Goal: Transaction & Acquisition: Subscribe to service/newsletter

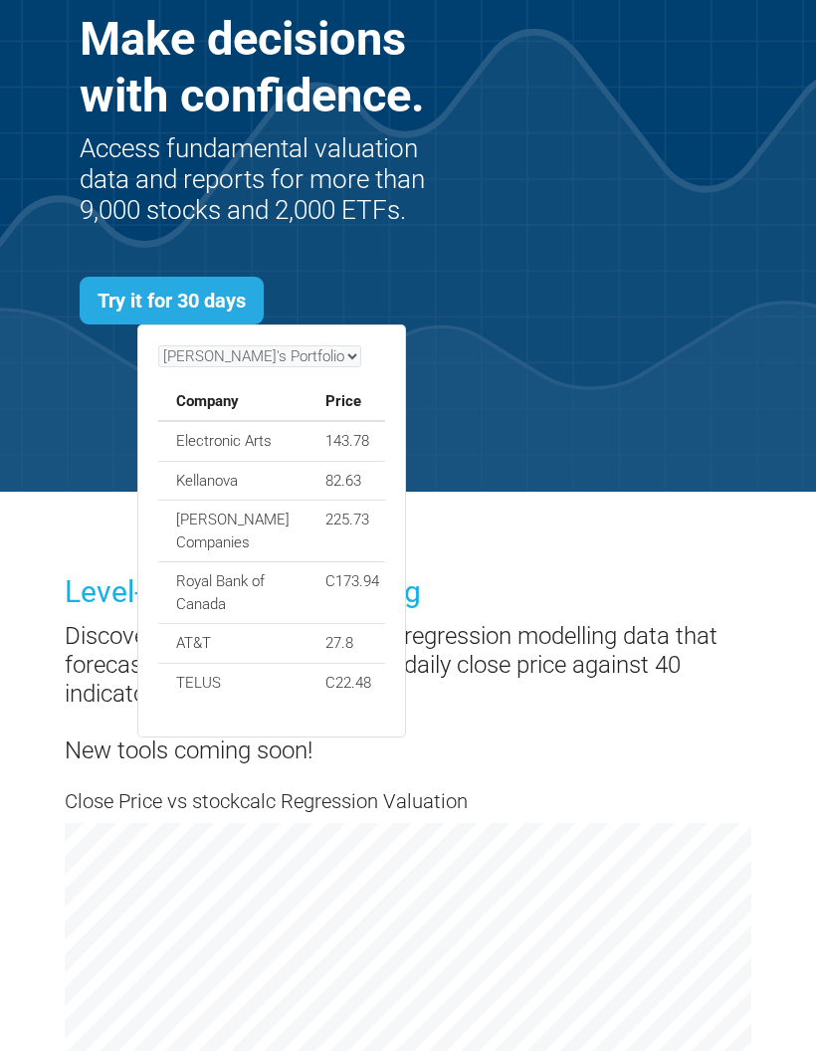
scroll to position [265, 0]
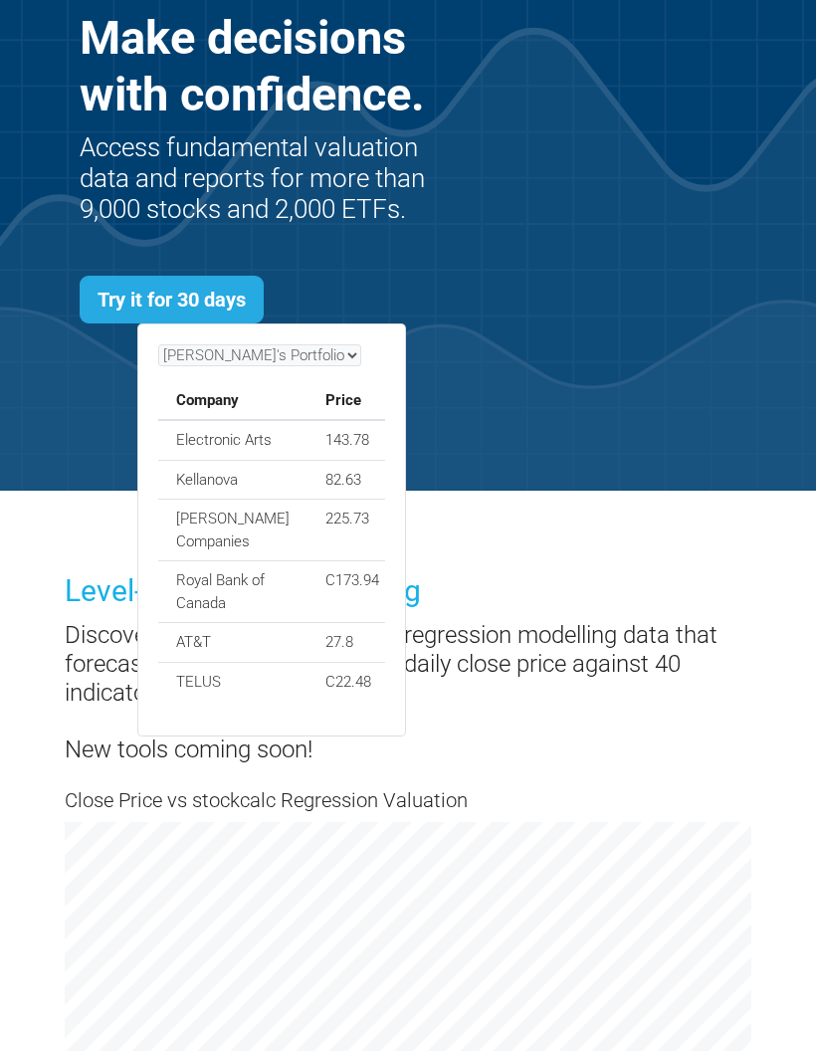
click at [621, 564] on div "Find investing ideas. Make decisions with confidence. Access fundamental valuat…" at bounding box center [408, 328] width 687 height 858
click at [572, 377] on div "Find investing ideas. Make decisions with confidence. Access fundamental valuat…" at bounding box center [408, 328] width 687 height 858
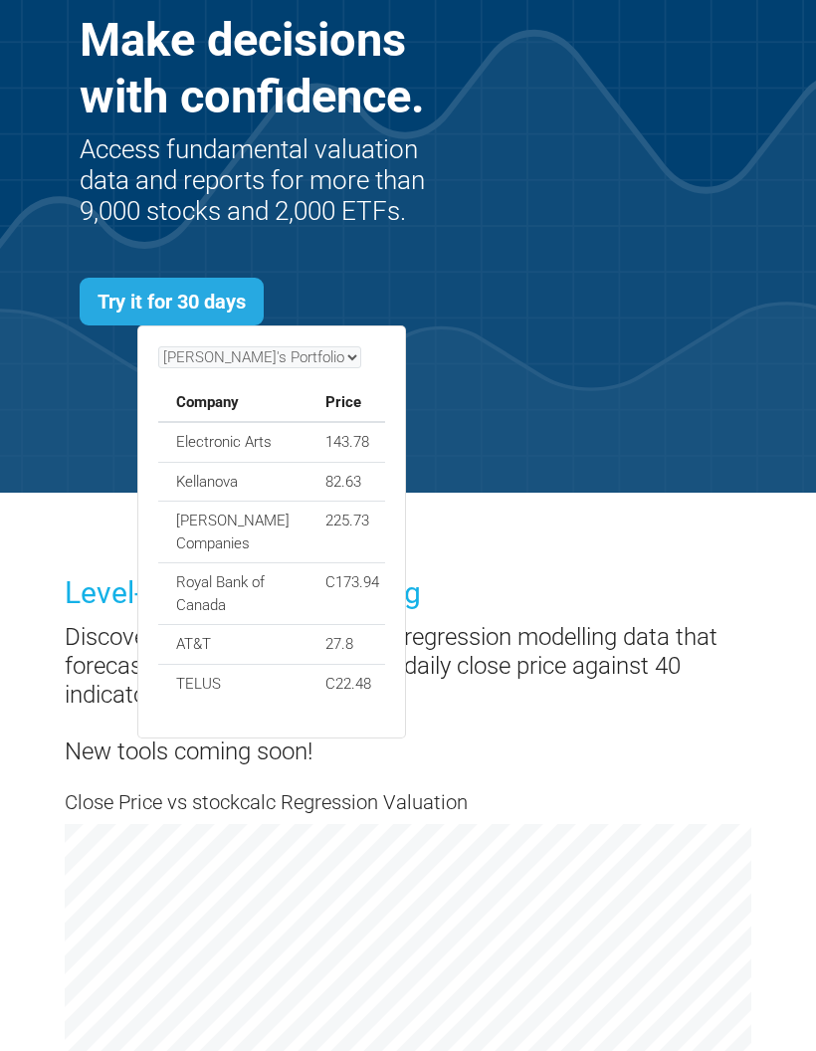
scroll to position [0, 0]
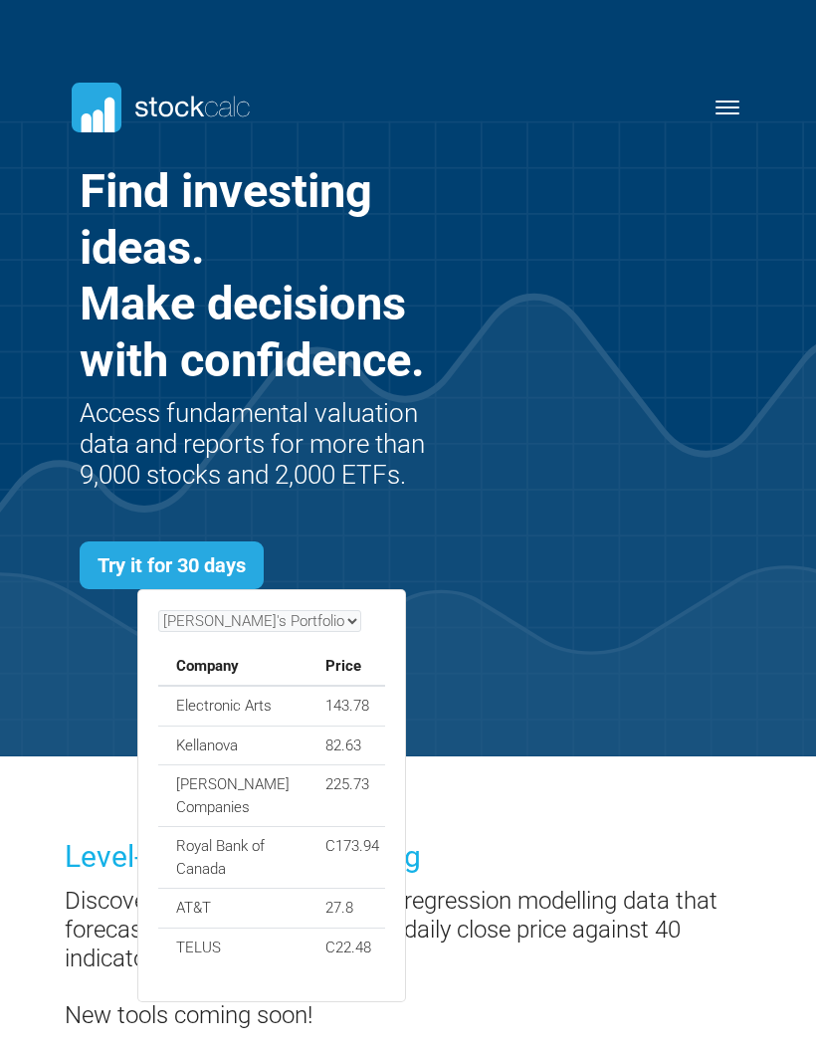
click at [723, 117] on button "Toggle navigation" at bounding box center [728, 108] width 49 height 24
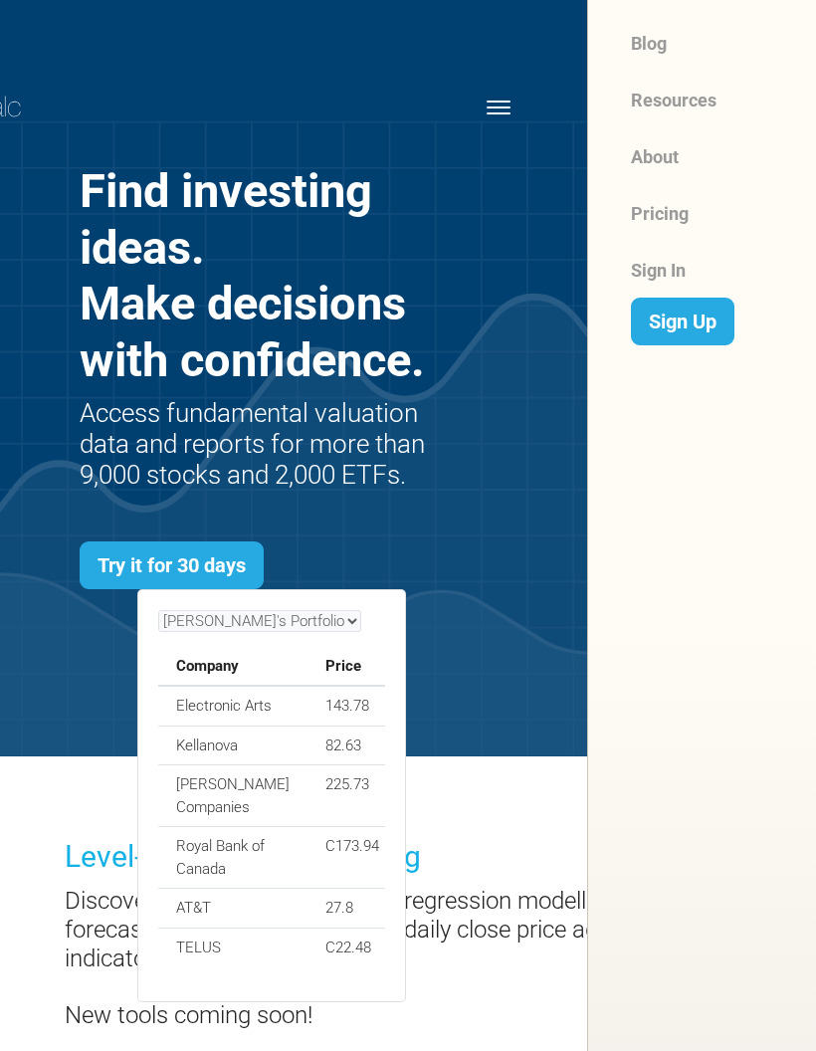
click at [697, 216] on link "Pricing" at bounding box center [717, 213] width 172 height 57
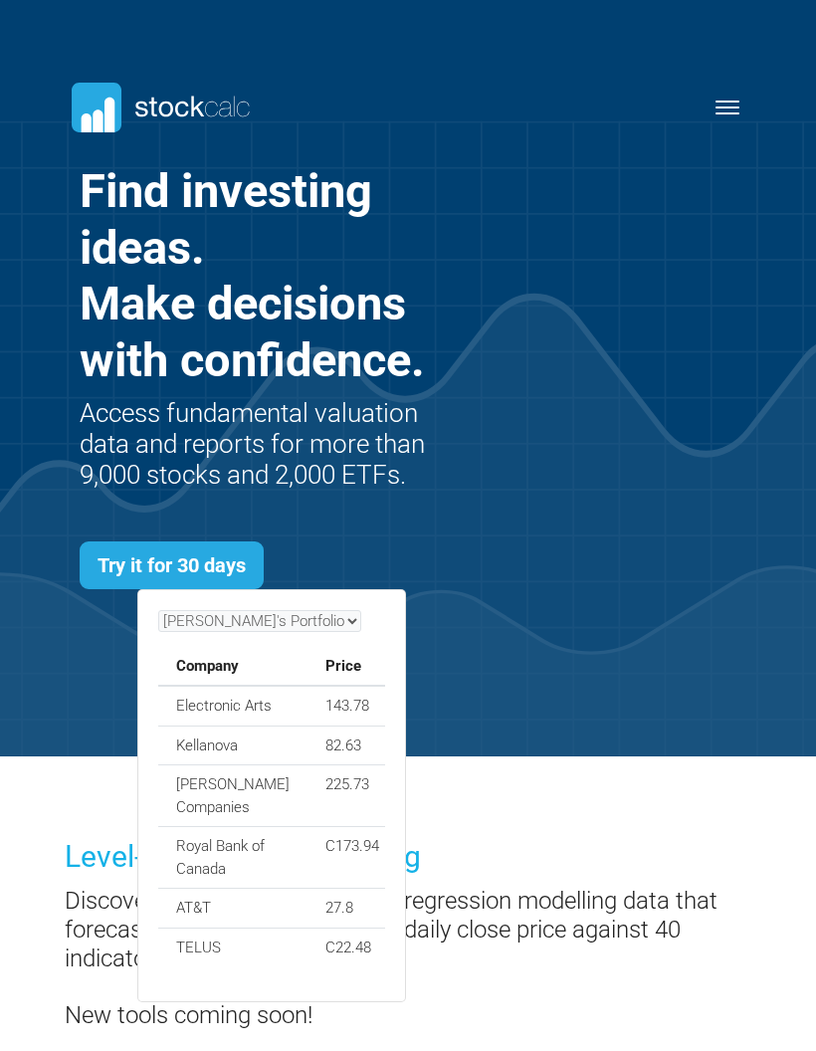
click at [199, 569] on link "Try it for 30 days" at bounding box center [172, 565] width 184 height 48
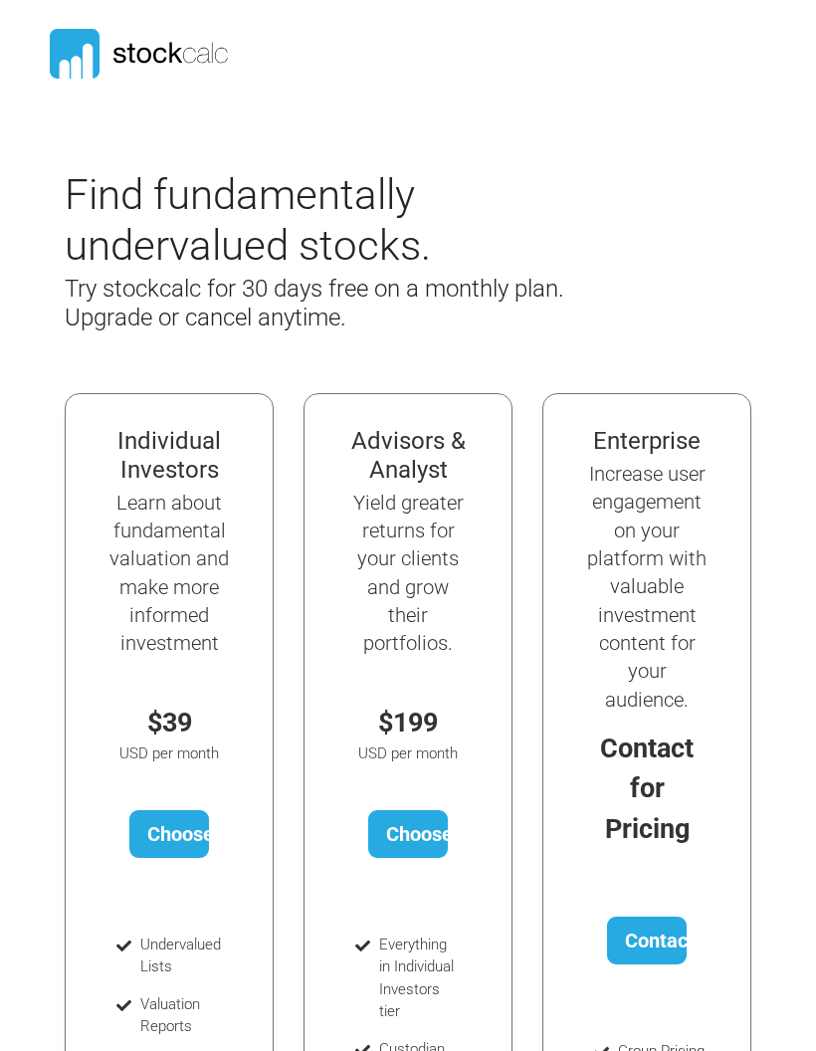
scroll to position [28, 0]
click at [160, 834] on link "Choose Plan" at bounding box center [169, 834] width 81 height 48
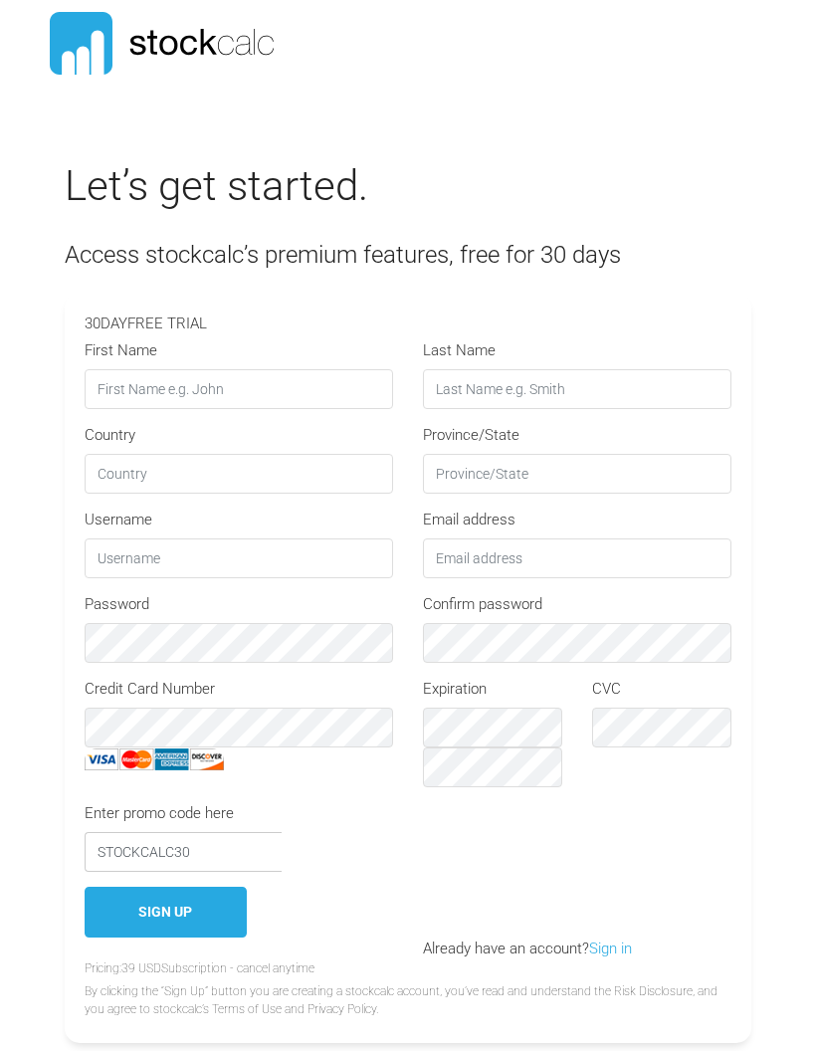
click at [182, 847] on input "STOCKCALC30" at bounding box center [183, 852] width 197 height 40
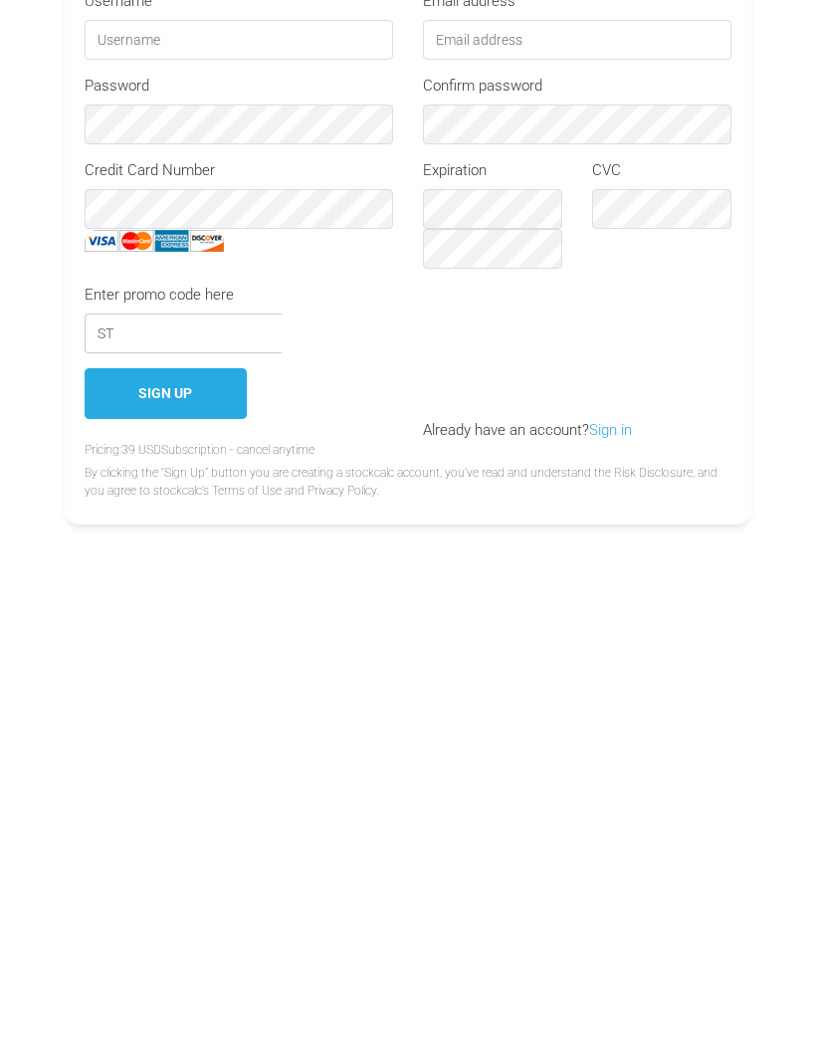
type input "S"
click at [207, 762] on button "Sign Up" at bounding box center [166, 787] width 162 height 51
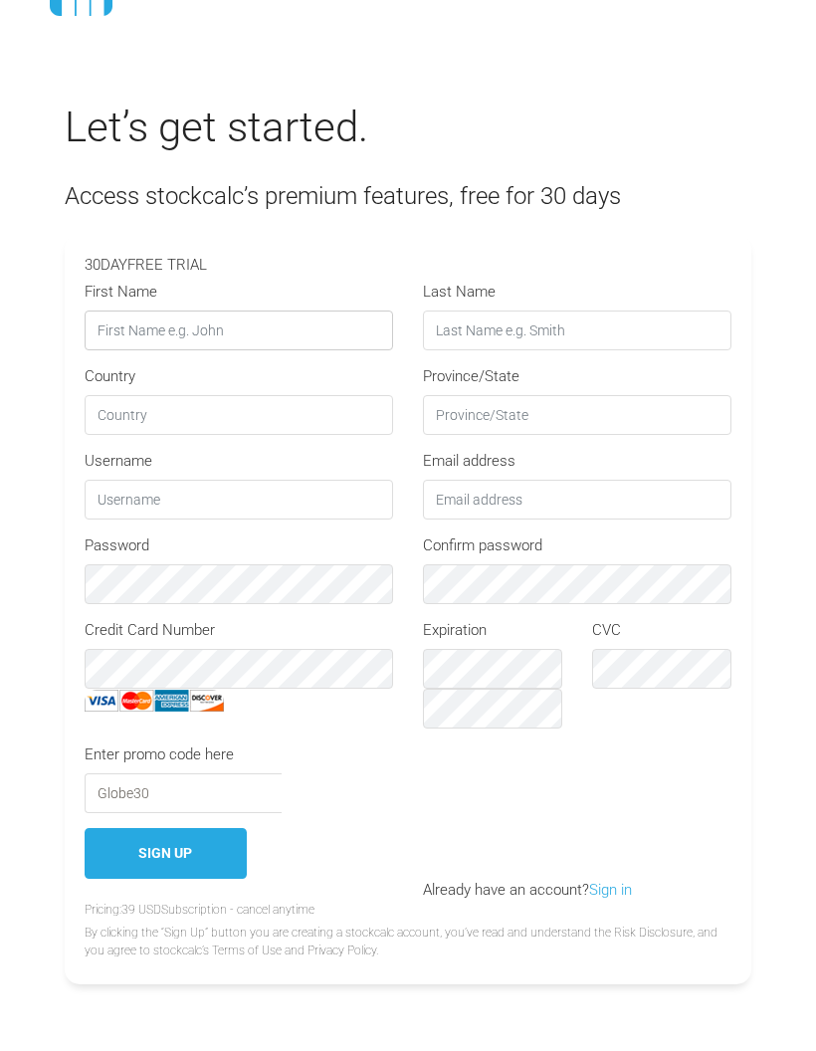
type input "GLOBE30"
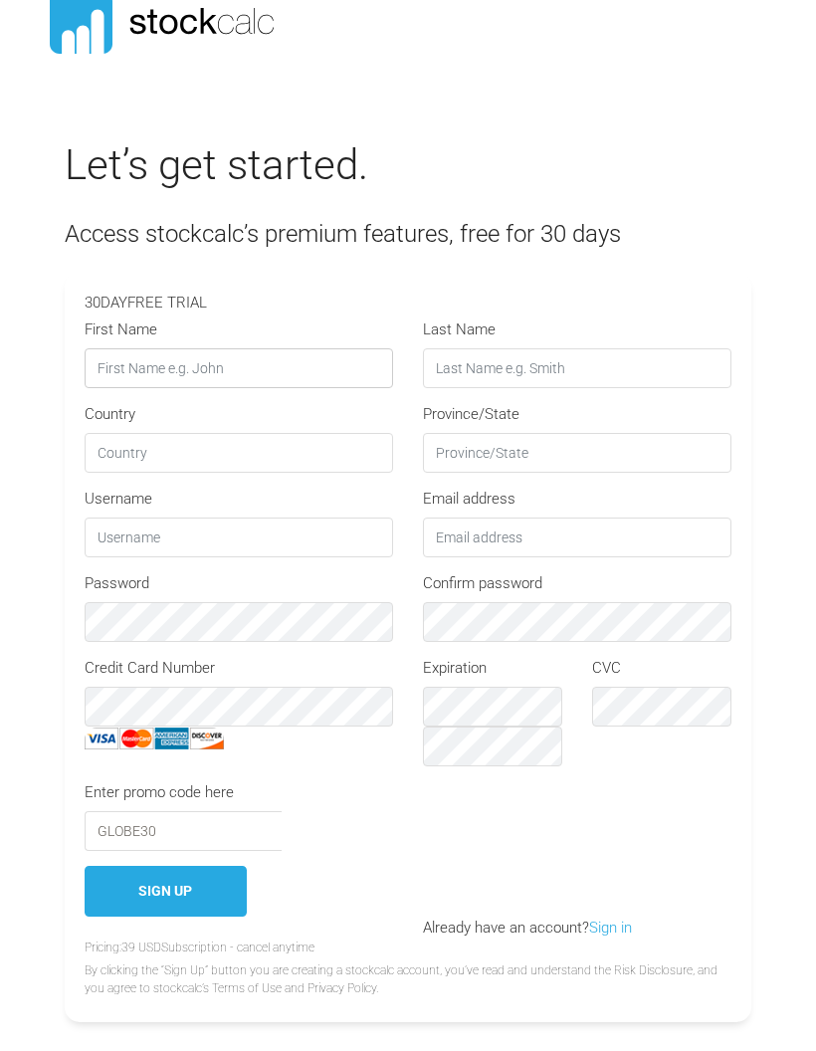
scroll to position [0, 0]
